Goal: Information Seeking & Learning: Understand process/instructions

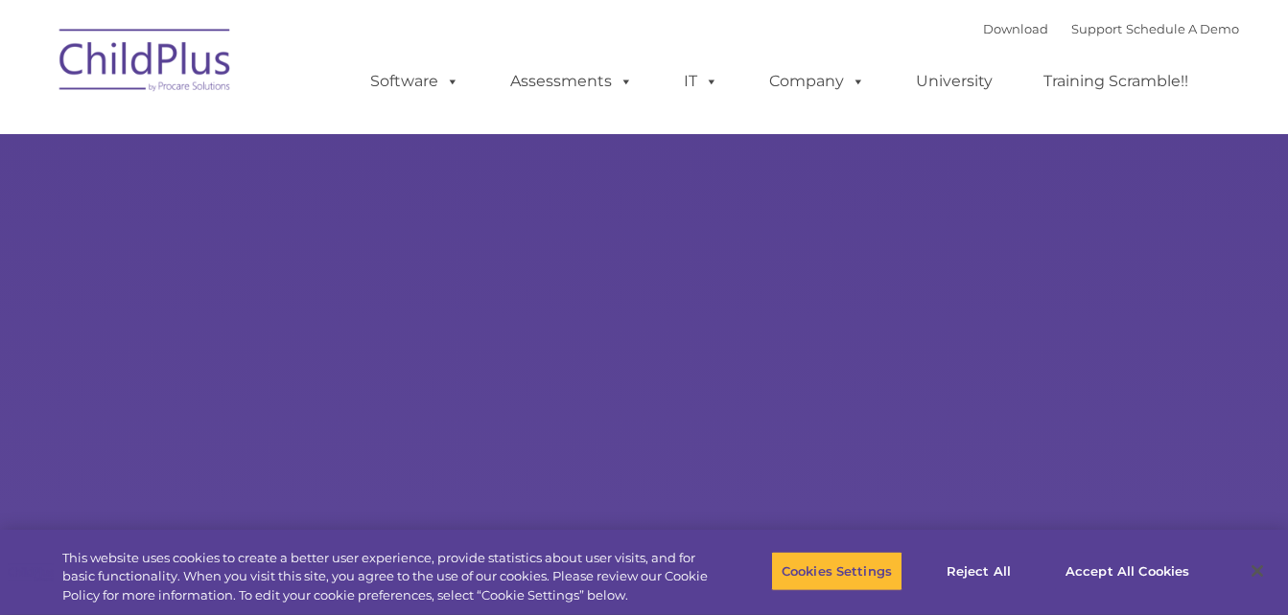
select select "MEDIUM"
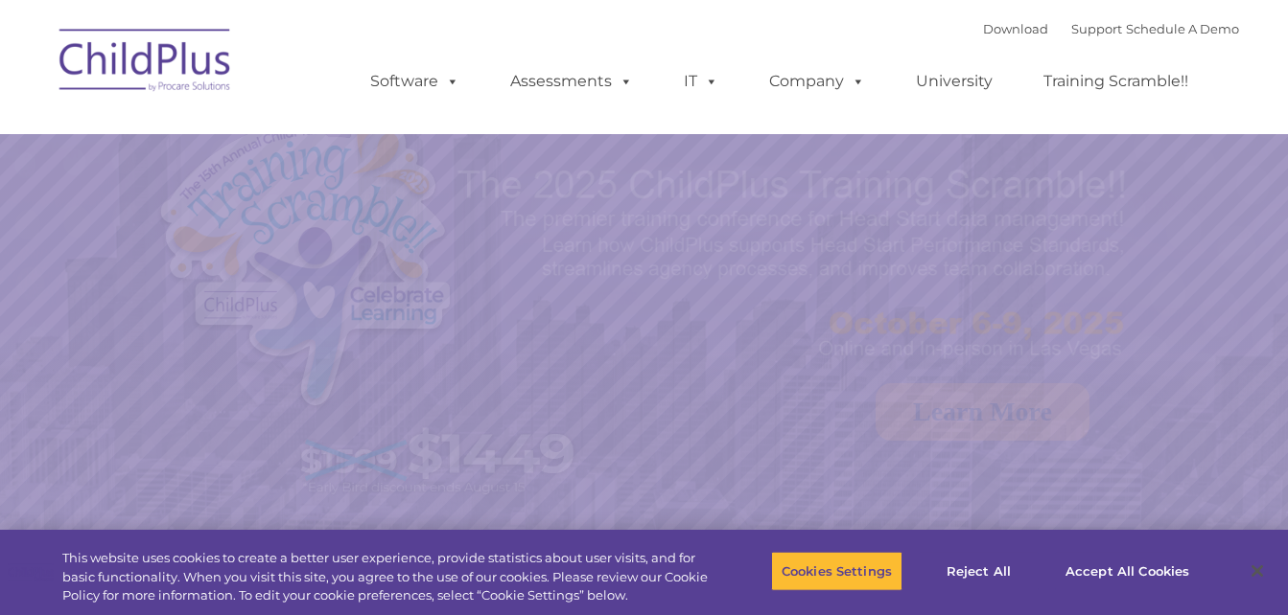
select select "MEDIUM"
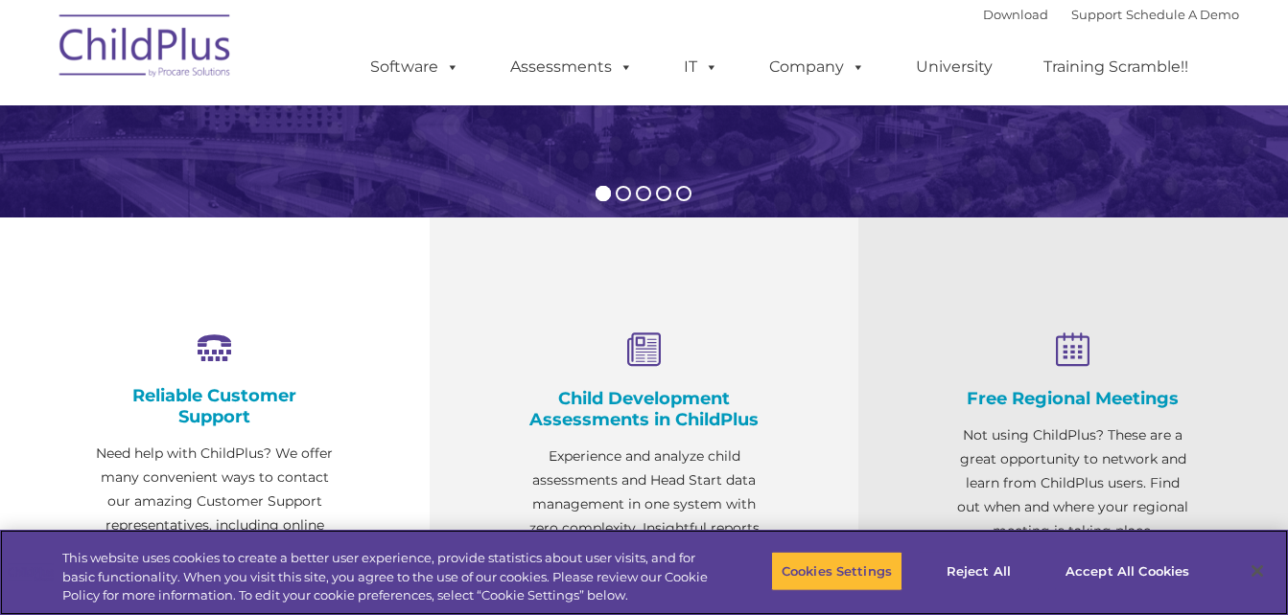
scroll to position [540, 0]
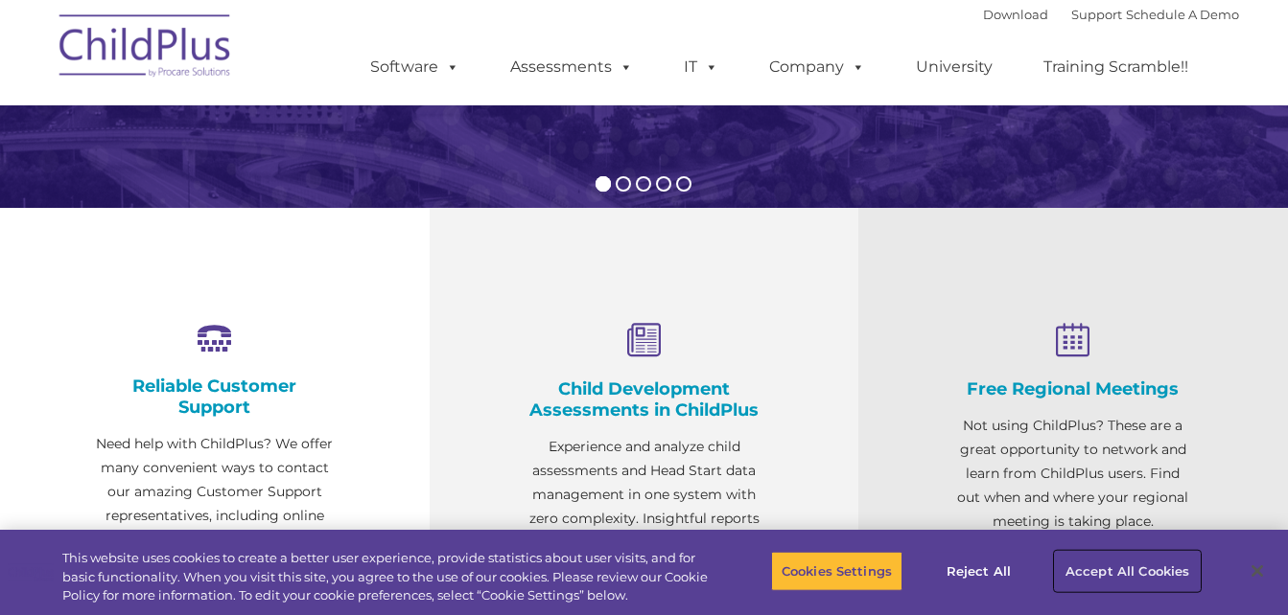
click at [1093, 575] on button "Accept All Cookies" at bounding box center [1127, 571] width 145 height 40
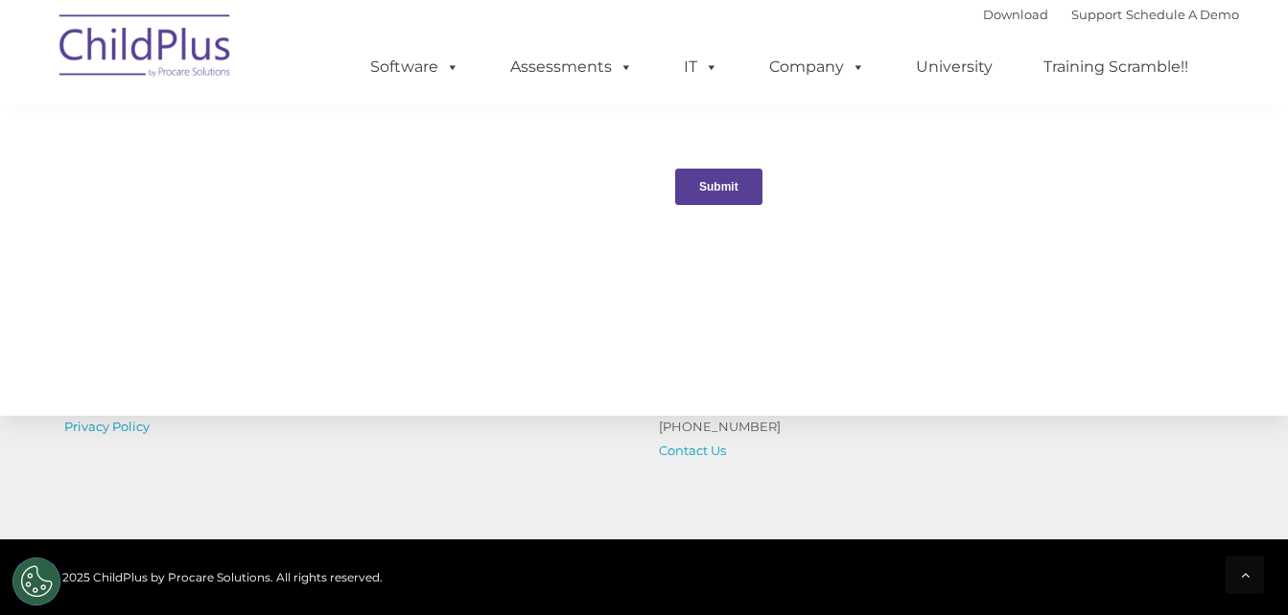
scroll to position [2232, 0]
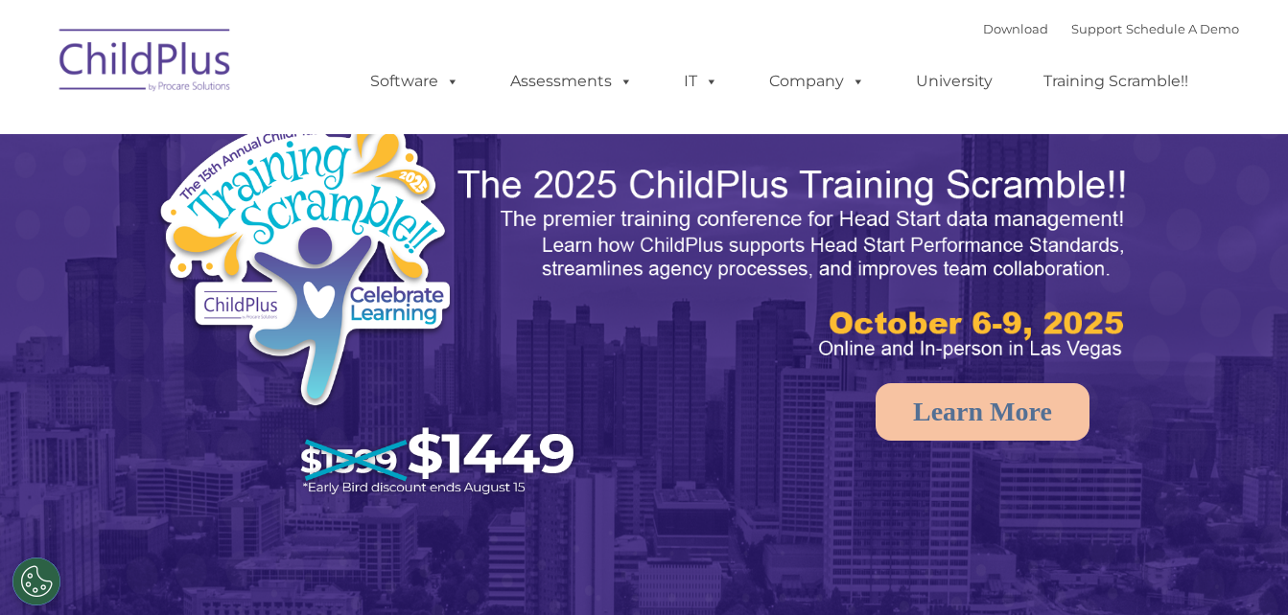
select select "MEDIUM"
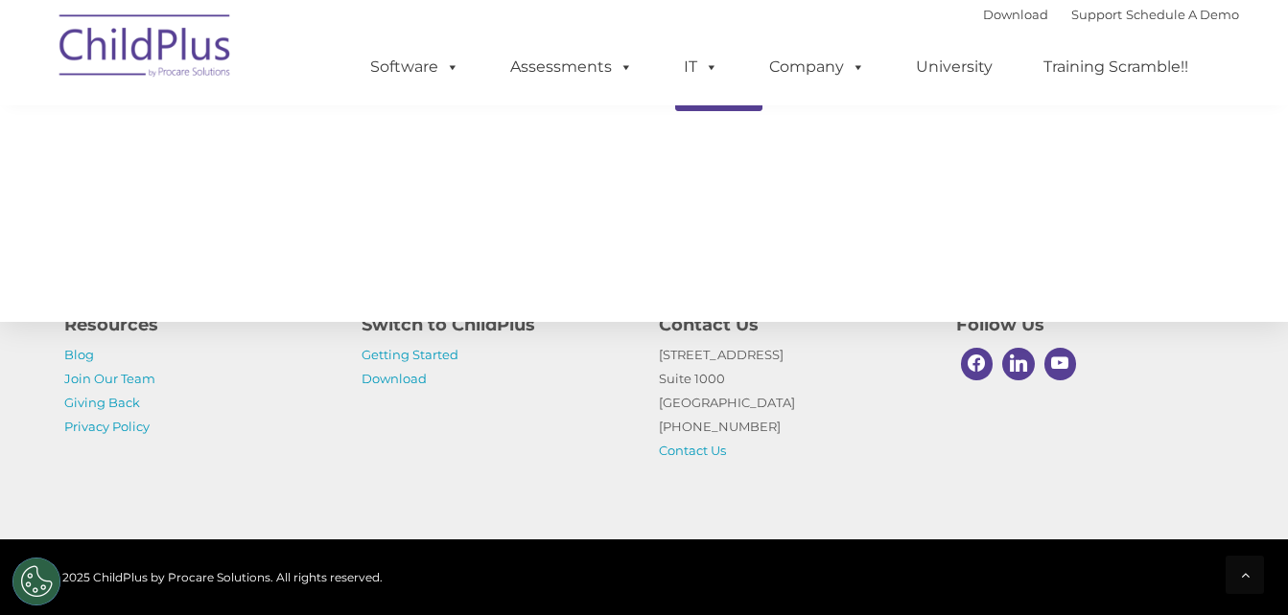
scroll to position [2261, 0]
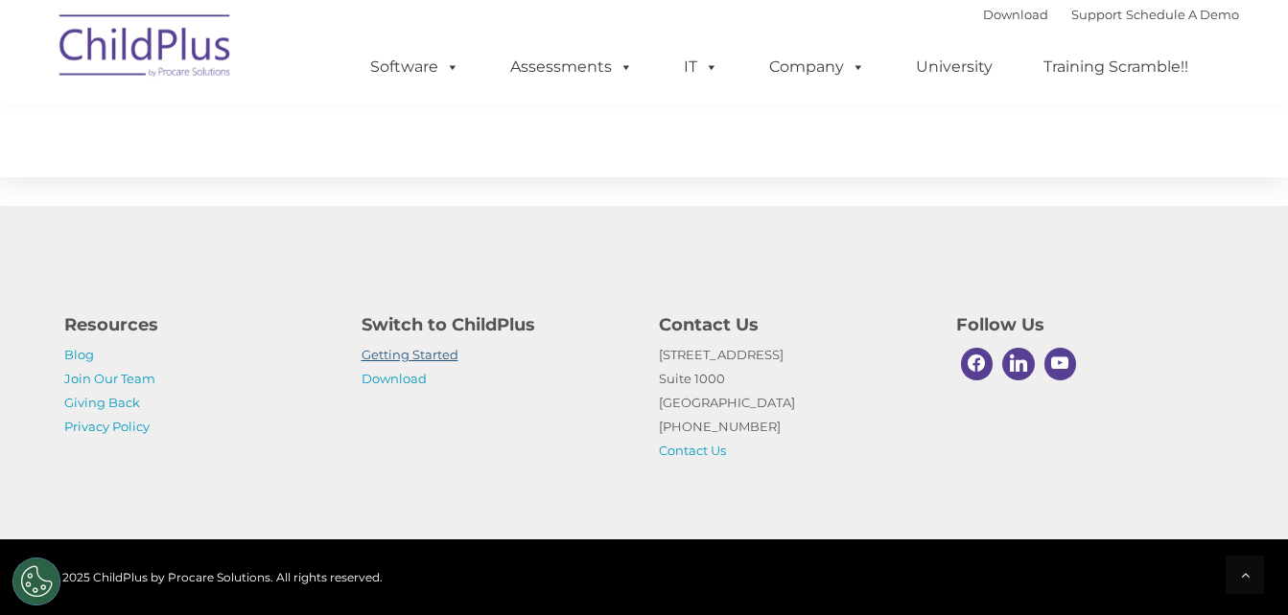
click at [421, 357] on link "Getting Started" at bounding box center [409, 354] width 97 height 15
